Goal: Find specific fact

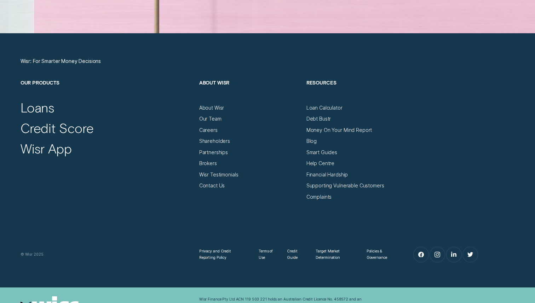
scroll to position [2467, 0]
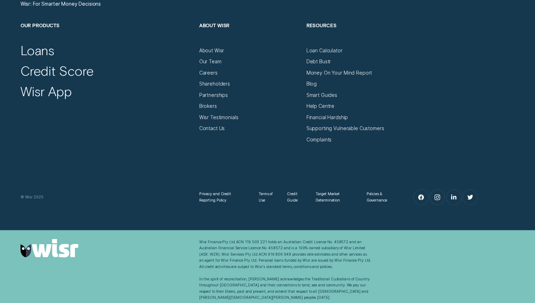
click at [199, 242] on div "Wisr Finance Pty Ltd ACN 119 503 221 holds an Australian Credit Licence No. 458…" at bounding box center [285, 270] width 179 height 62
drag, startPoint x: 200, startPoint y: 242, endPoint x: 227, endPoint y: 242, distance: 27.6
click at [227, 242] on div "Wisr Finance Pty Ltd ACN 119 503 221 holds an Australian Credit Licence No. 458…" at bounding box center [285, 270] width 173 height 62
copy div "Wisr Finance Pty"
drag, startPoint x: 235, startPoint y: 242, endPoint x: 198, endPoint y: 243, distance: 36.5
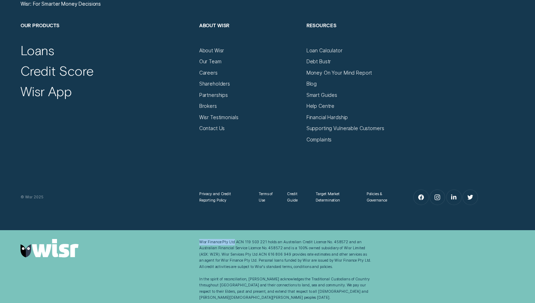
click at [198, 243] on div "Wisr Finance Pty Ltd ACN 119 503 221 holds an Australian Credit Licence No. 458…" at bounding box center [285, 270] width 179 height 62
copy div "Wisr Finance Pty Ltd"
click at [277, 258] on div "Wisr Finance Pty Ltd ACN 119 503 221 holds an Australian Credit Licence No. 458…" at bounding box center [285, 270] width 173 height 62
drag, startPoint x: 236, startPoint y: 241, endPoint x: 264, endPoint y: 241, distance: 28.7
click at [264, 241] on div "Wisr Finance Pty Ltd ACN 119 503 221 holds an Australian Credit Licence No. 458…" at bounding box center [285, 270] width 173 height 62
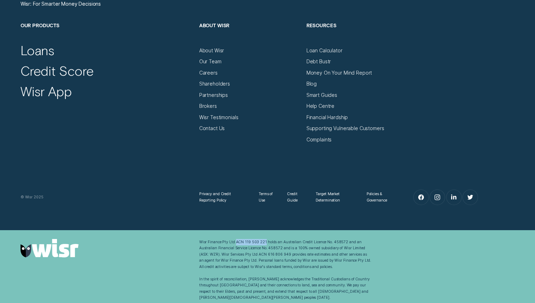
copy div "ACN 119 503 221"
click at [228, 245] on div "Wisr Finance Pty Ltd ACN 119 503 221 holds an Australian Credit Licence No. 458…" at bounding box center [285, 270] width 173 height 62
drag, startPoint x: 236, startPoint y: 241, endPoint x: 268, endPoint y: 249, distance: 33.0
click at [268, 249] on div "Wisr Finance Pty Ltd ACN 119 503 221 holds an Australian Credit Licence No. 458…" at bounding box center [285, 270] width 173 height 62
click at [267, 242] on div "Wisr Finance Pty Ltd ACN 119 503 221 holds an Australian Credit Licence No. 458…" at bounding box center [285, 270] width 173 height 62
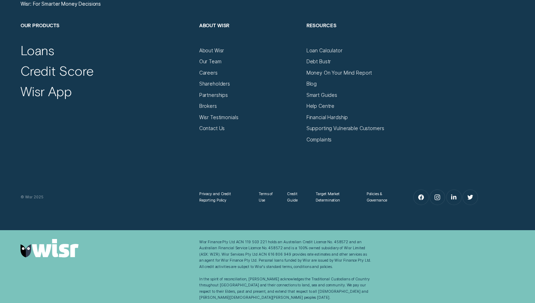
click at [264, 242] on div "Wisr Finance Pty Ltd ACN 119 503 221 holds an Australian Credit Licence No. 458…" at bounding box center [285, 270] width 173 height 62
drag, startPoint x: 266, startPoint y: 242, endPoint x: 235, endPoint y: 242, distance: 30.4
click at [235, 242] on div "Wisr Finance Pty Ltd ACN 119 503 221 holds an Australian Credit Licence No. 458…" at bounding box center [285, 270] width 173 height 62
copy div "ACN 119 503 221"
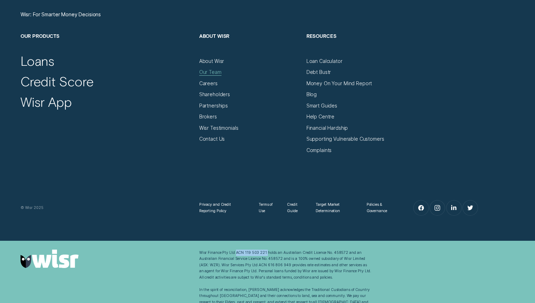
click at [211, 73] on div "Our Team" at bounding box center [210, 72] width 22 height 6
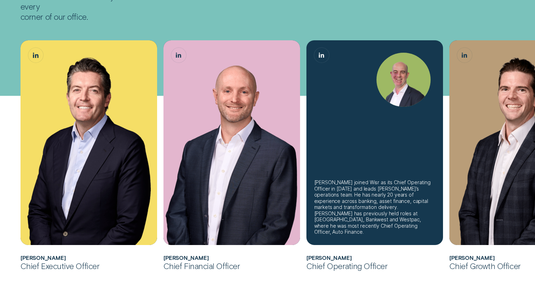
scroll to position [169, 0]
